Goal: Task Accomplishment & Management: Complete application form

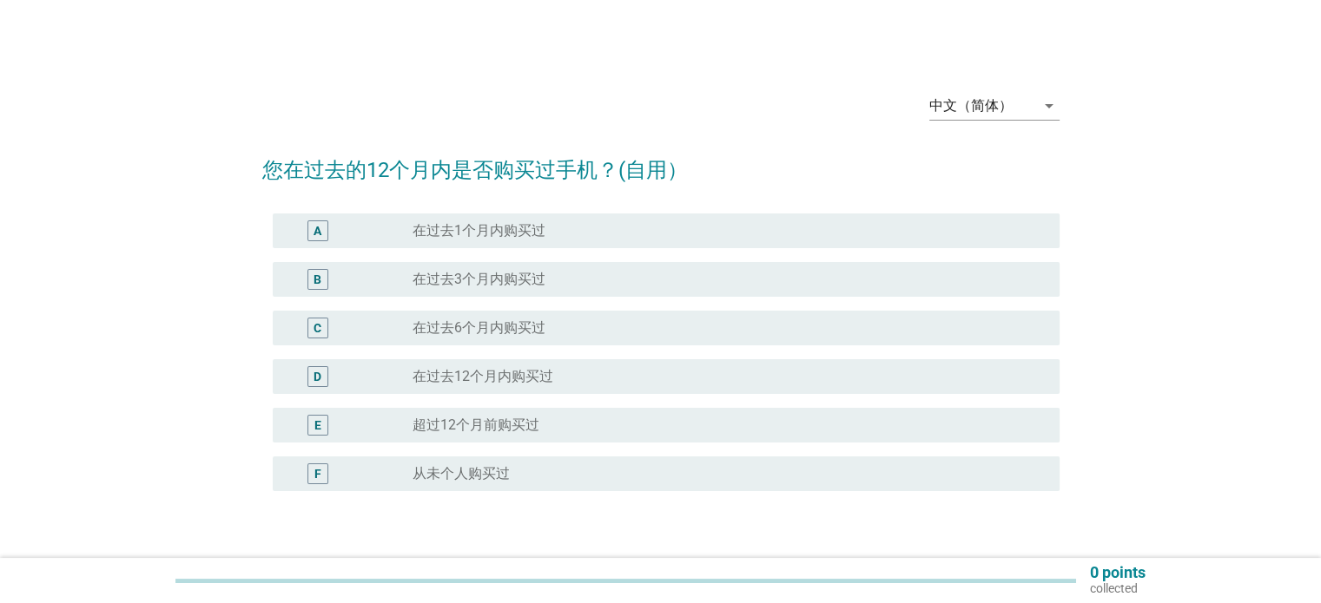
click at [570, 425] on div "radio_button_unchecked 超过12个月前购买过" at bounding box center [721, 425] width 618 height 17
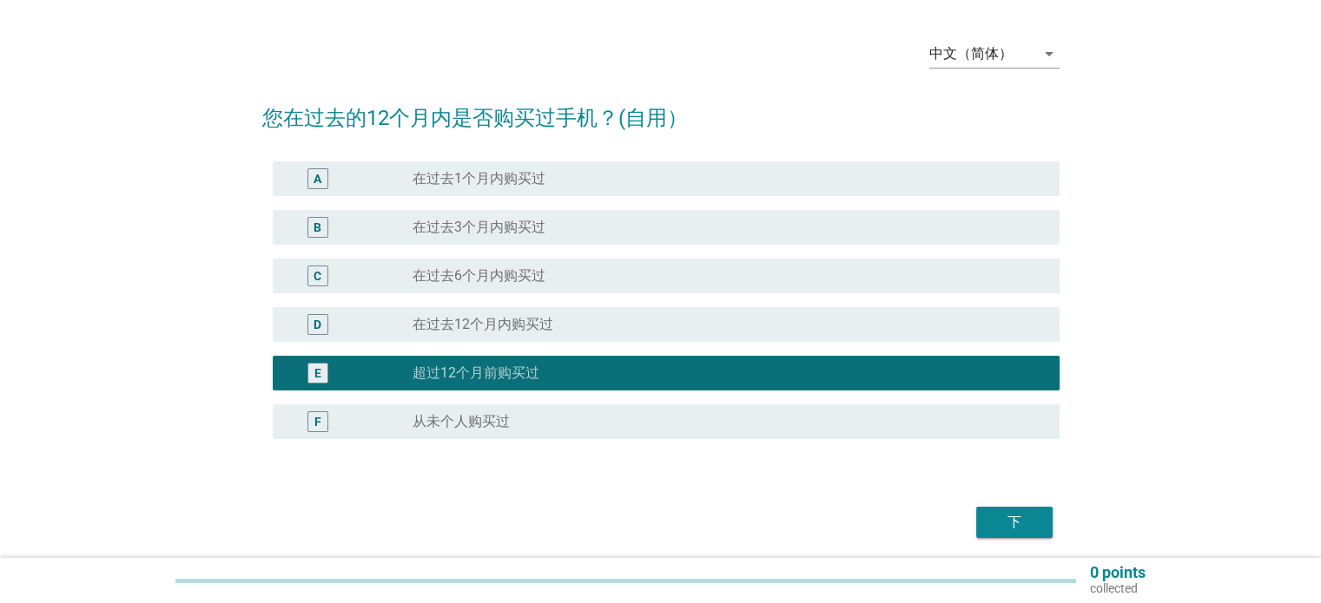
scroll to position [115, 0]
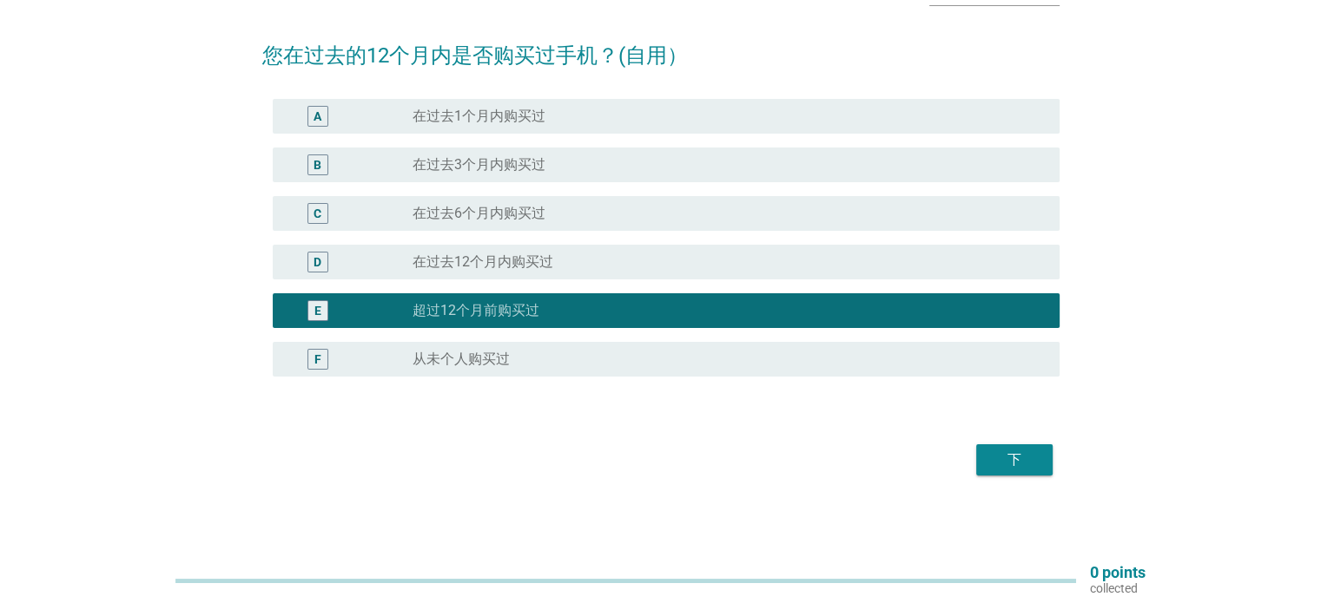
click at [1044, 475] on button "下" at bounding box center [1014, 460] width 76 height 31
